Goal: Transaction & Acquisition: Obtain resource

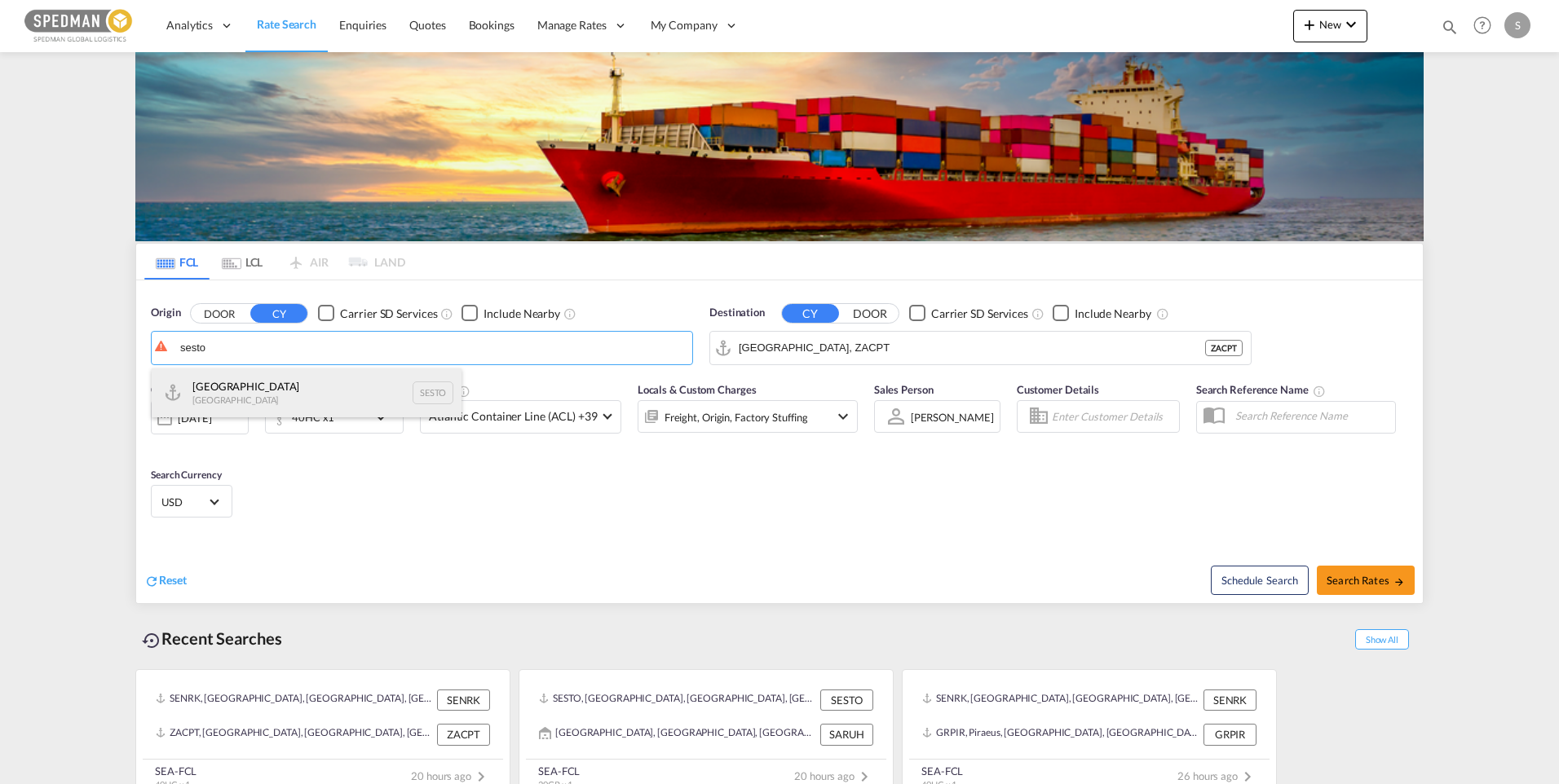
click at [252, 386] on div "Stockholm Sweden SESTO" at bounding box center [307, 393] width 310 height 49
type input "Stockholm, SESTO"
click at [896, 345] on input "Cape Town, ZACPT" at bounding box center [990, 348] width 504 height 24
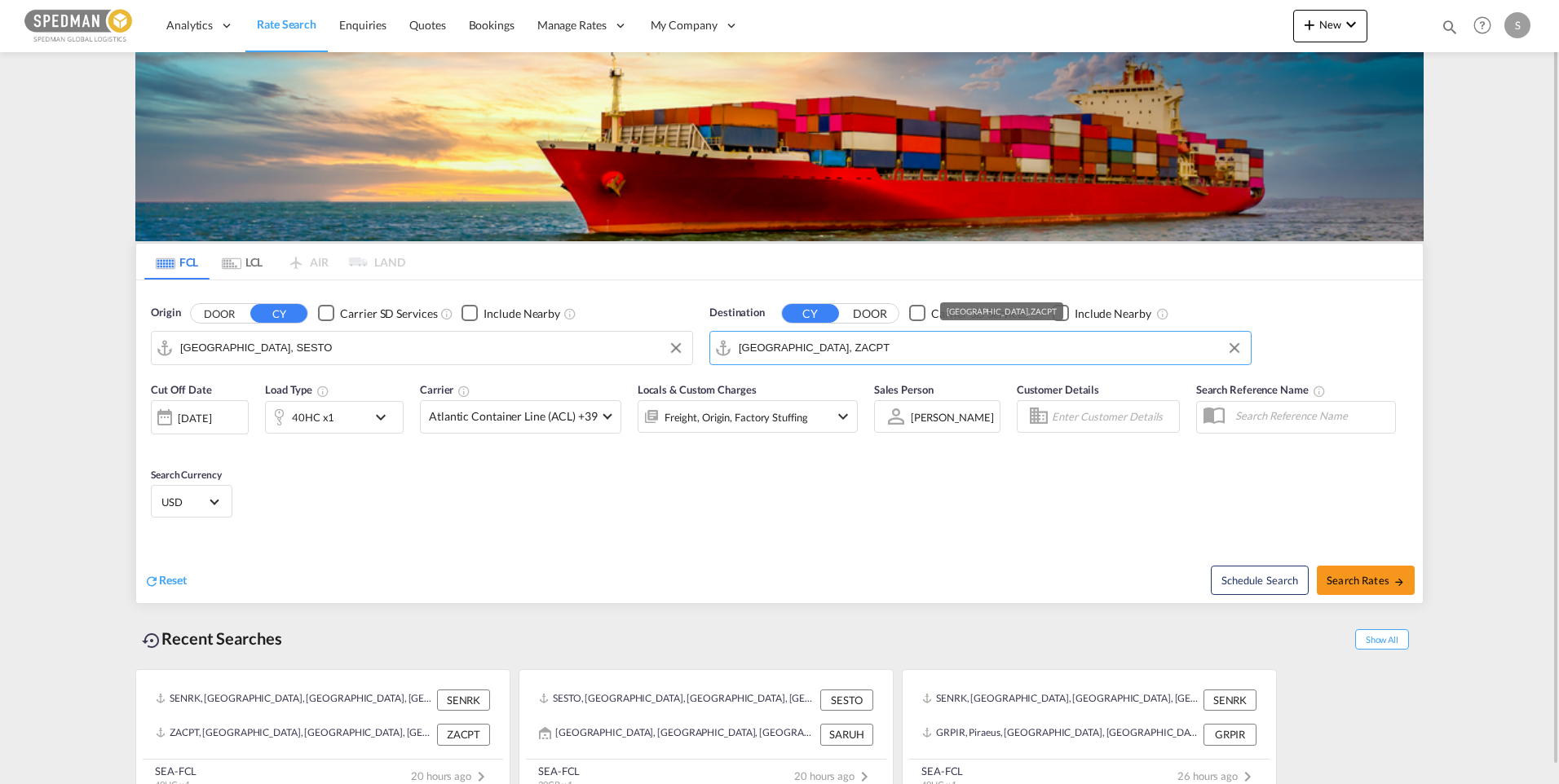
click at [896, 345] on input "Cape Town, ZACPT" at bounding box center [990, 348] width 504 height 24
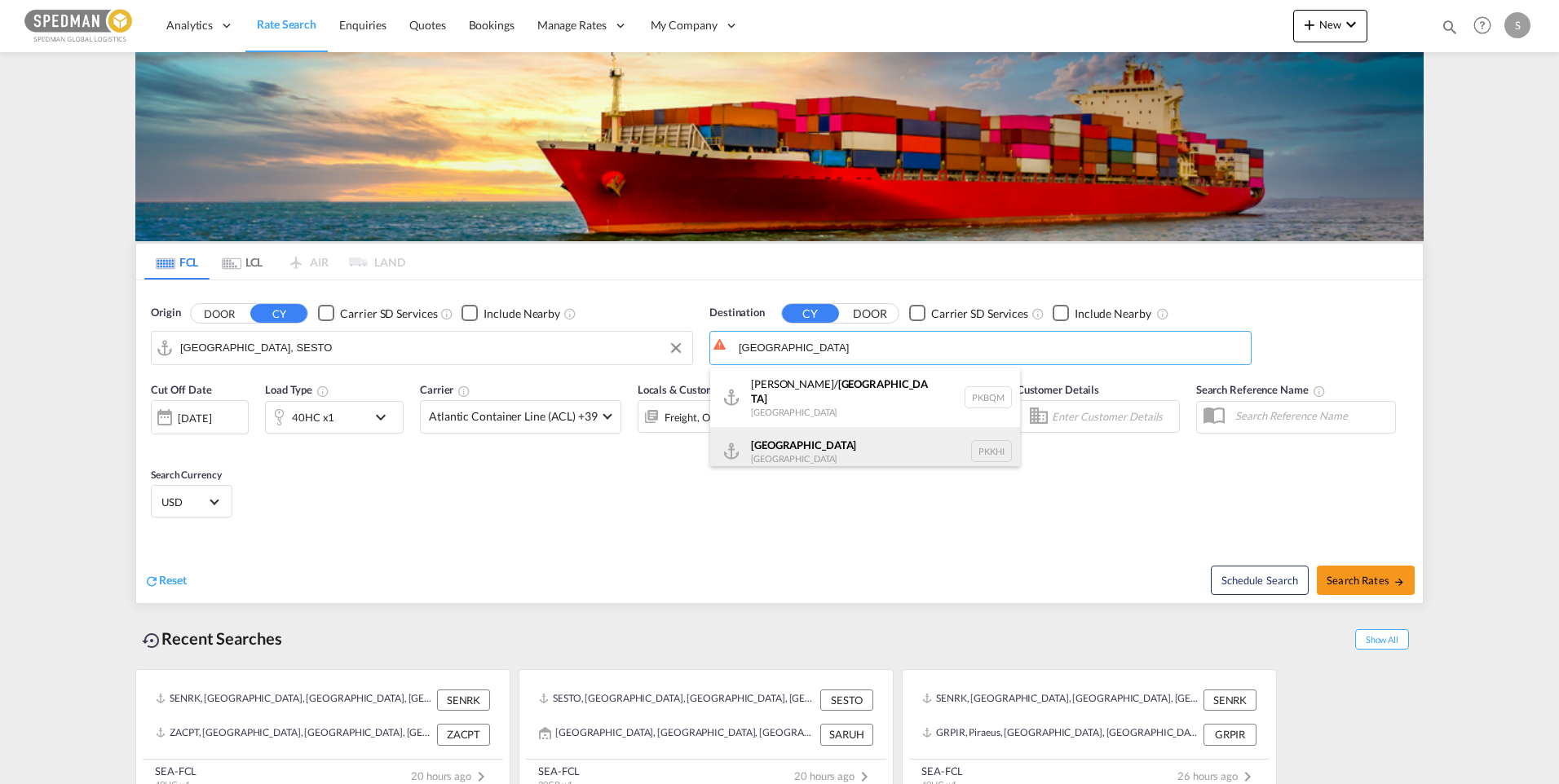
click at [786, 445] on div "Karachi Pakistan PKKHI" at bounding box center [865, 452] width 310 height 49
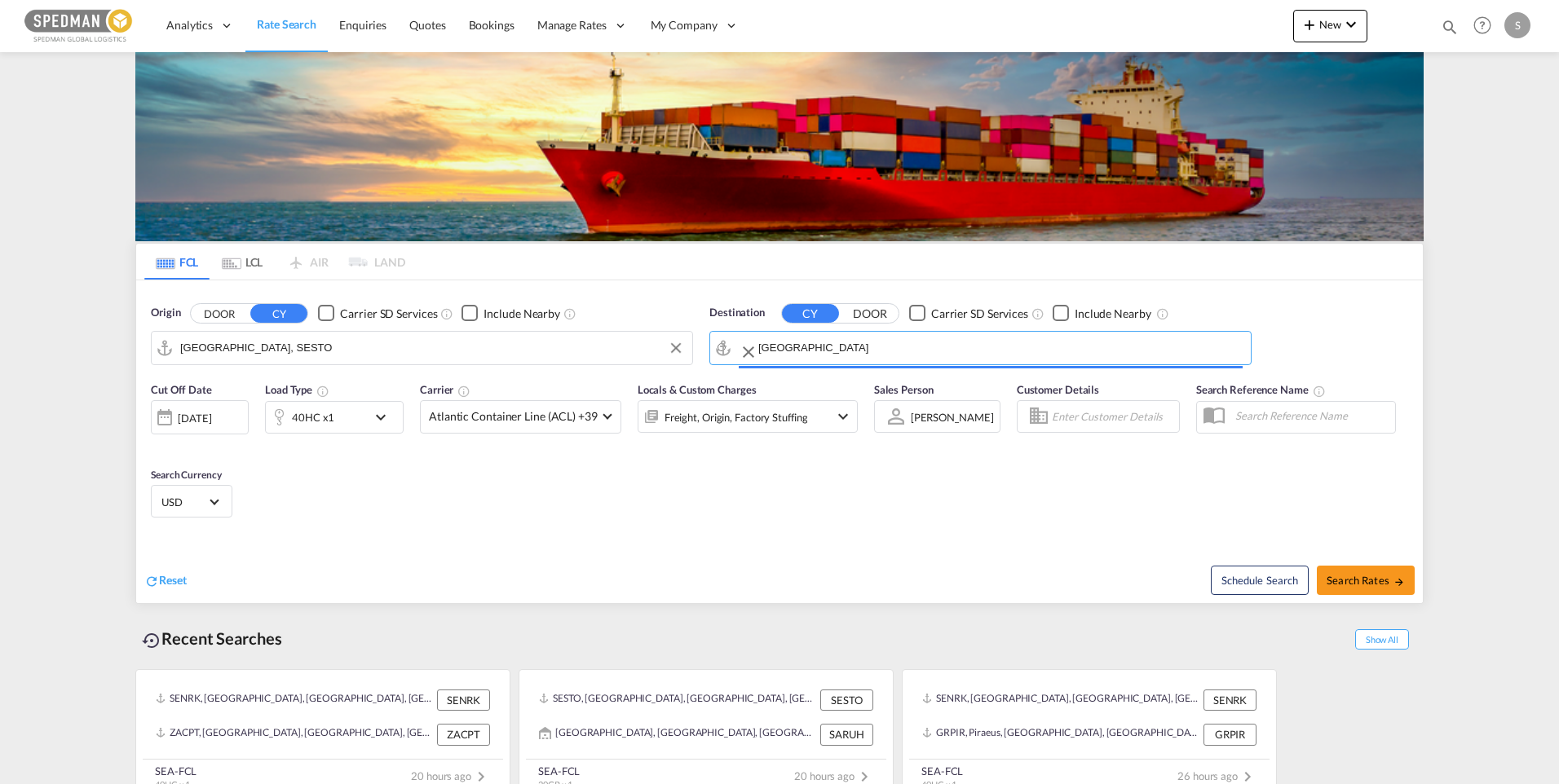
type input "Karachi, PKKHI"
click at [1355, 585] on span "Search Rates" at bounding box center [1366, 580] width 79 height 13
type input "SESTO to PKKHI / 10 Oct 2025"
